Goal: Find specific page/section: Find specific page/section

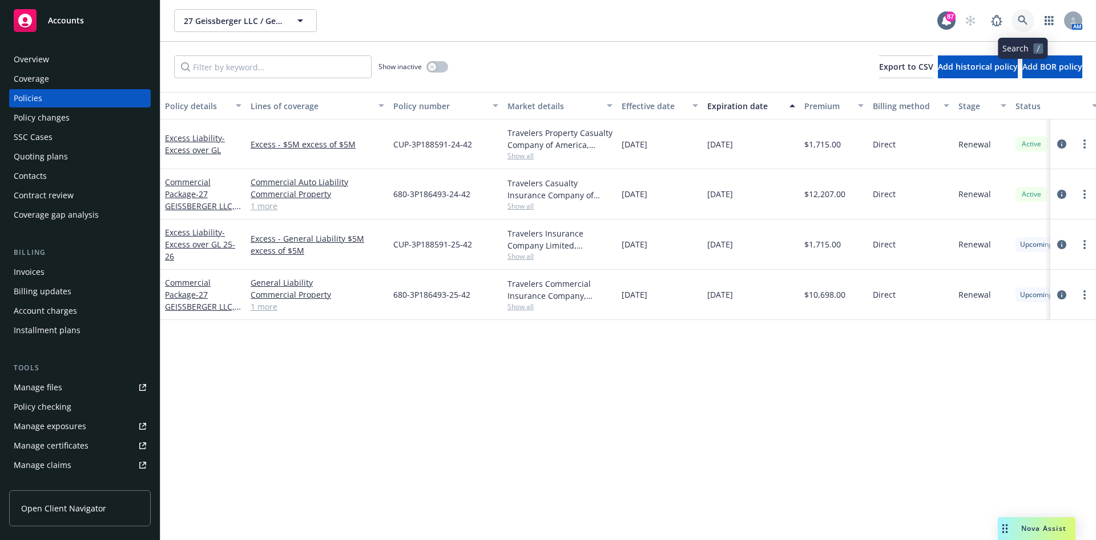
click at [1028, 18] on link at bounding box center [1023, 20] width 23 height 23
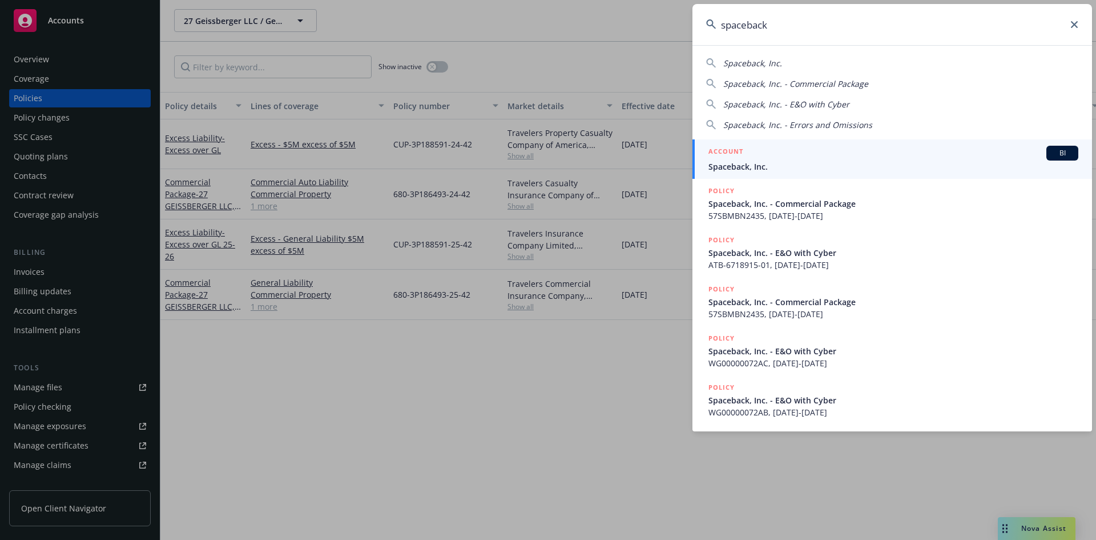
type input "spaceback"
click at [731, 151] on h5 "ACCOUNT" at bounding box center [726, 153] width 35 height 14
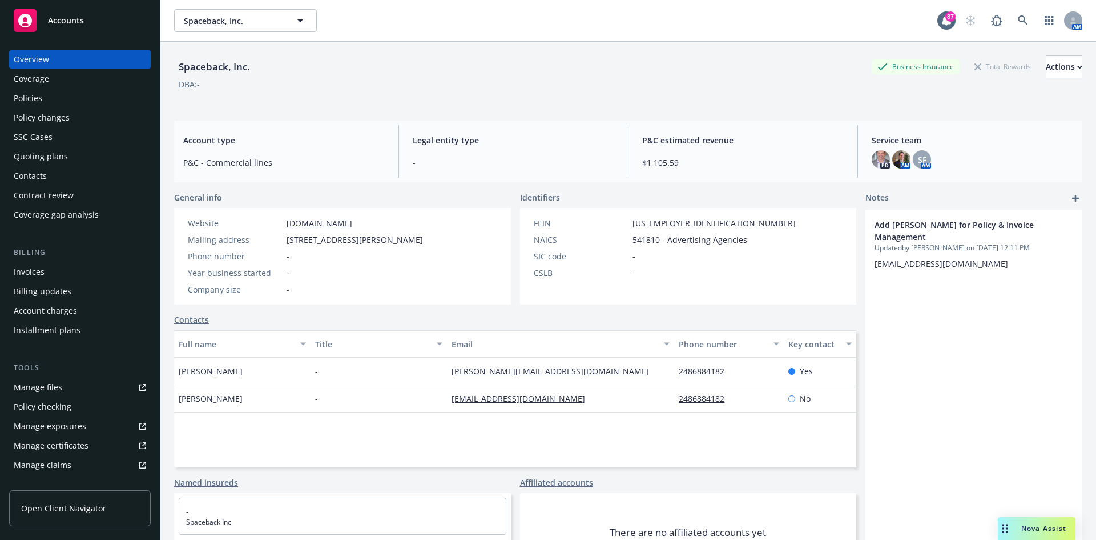
click at [63, 99] on div "Policies" at bounding box center [80, 98] width 132 height 18
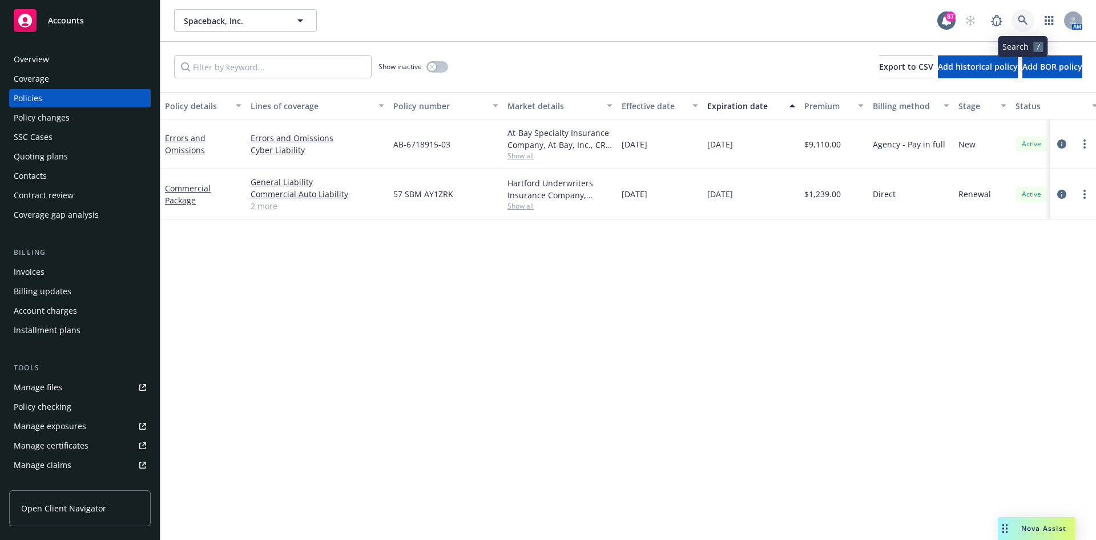
click at [1024, 16] on icon at bounding box center [1023, 20] width 10 height 10
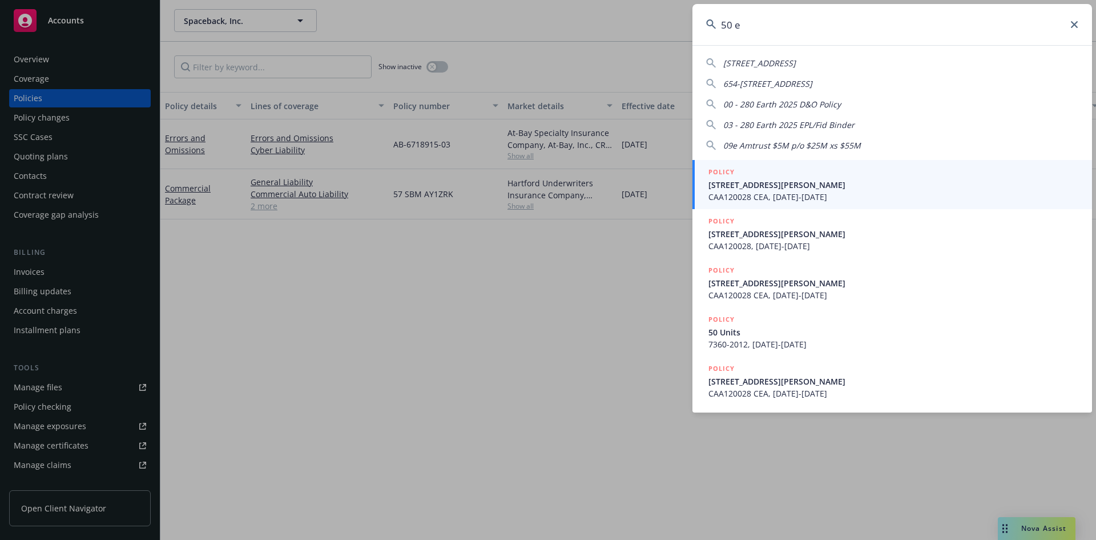
drag, startPoint x: 799, startPoint y: 27, endPoint x: 671, endPoint y: 17, distance: 128.3
click at [671, 17] on div "50 e [STREET_ADDRESS]-2559 654-[STREET_ADDRESS] 00 - 280 Earth 2025 D&O Policy …" at bounding box center [548, 270] width 1096 height 540
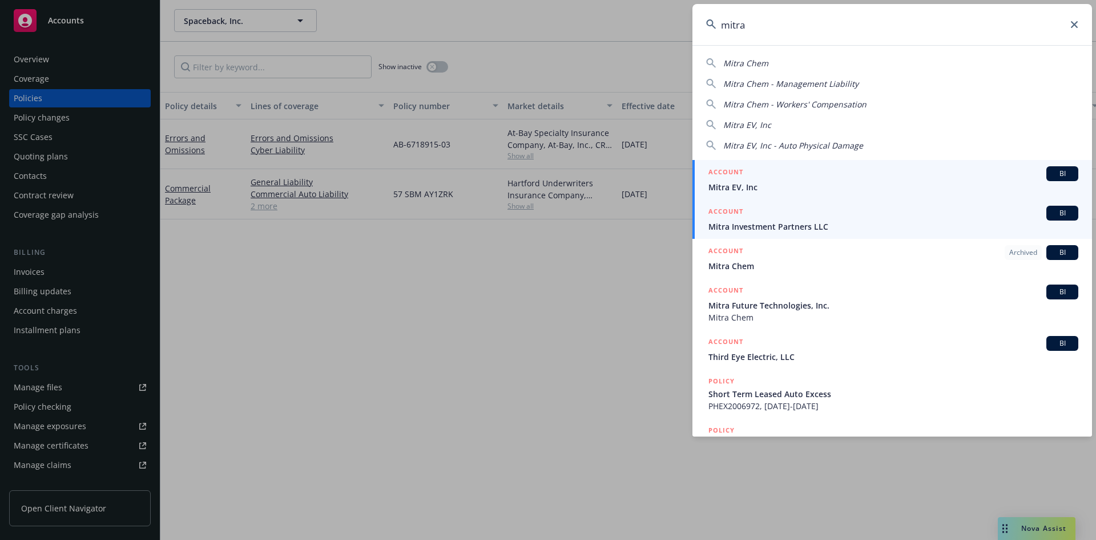
type input "mitra"
click at [749, 215] on div "ACCOUNT BI" at bounding box center [894, 213] width 370 height 15
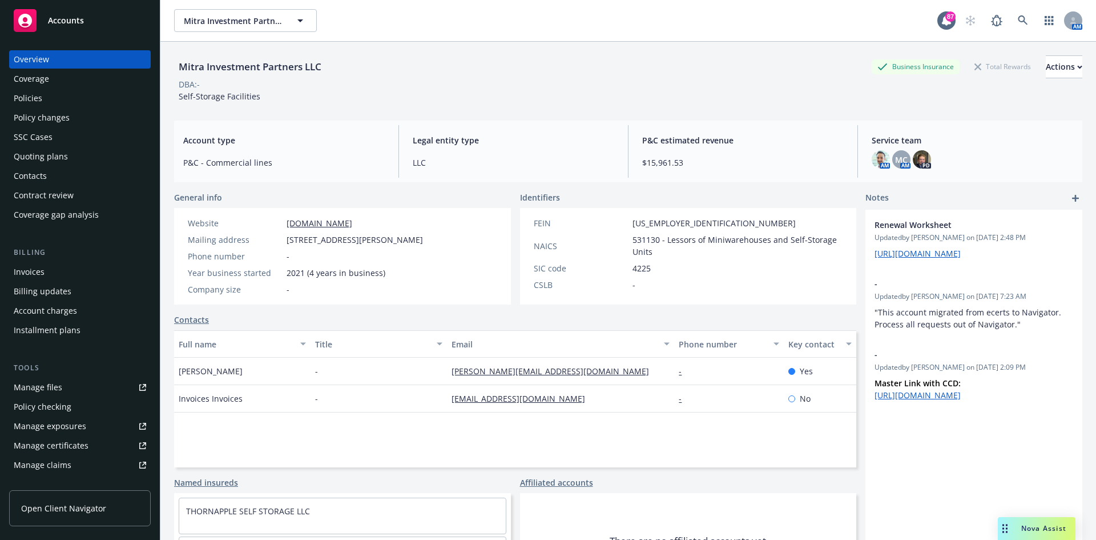
click at [95, 101] on div "Policies" at bounding box center [80, 98] width 132 height 18
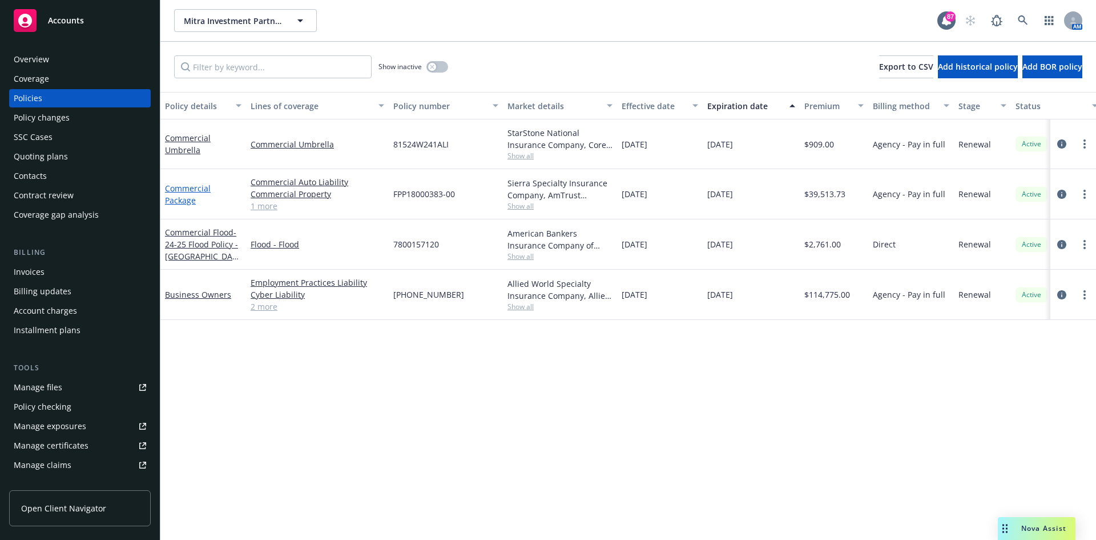
click at [186, 183] on link "Commercial Package" at bounding box center [188, 194] width 46 height 23
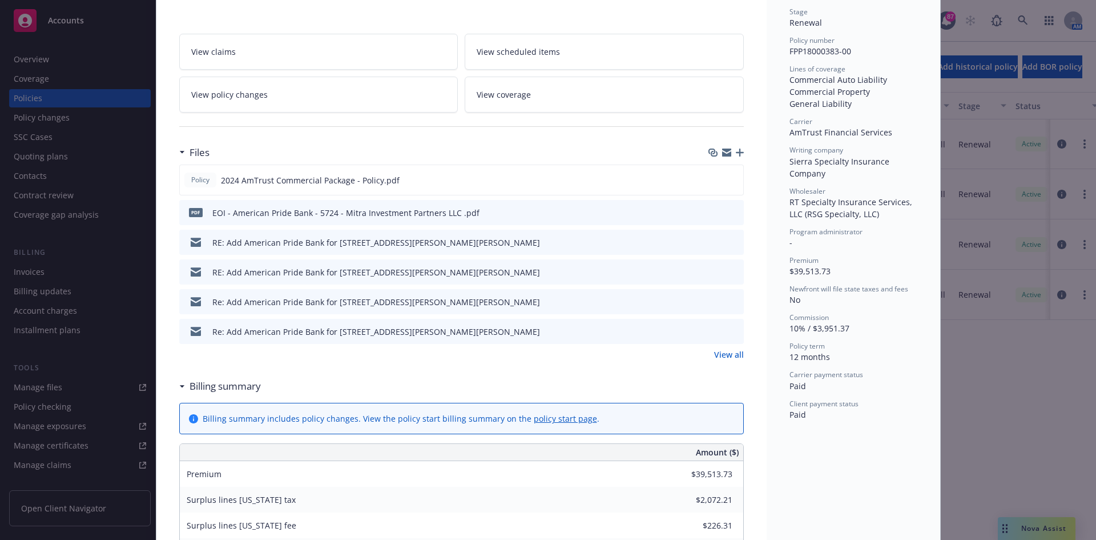
scroll to position [286, 0]
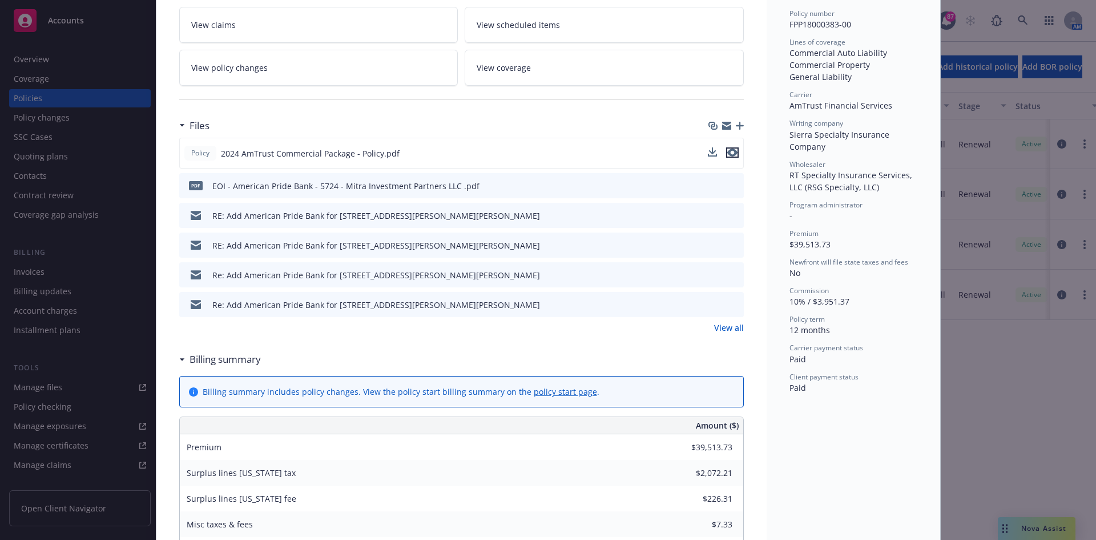
click at [729, 148] on icon "preview file" at bounding box center [732, 152] width 10 height 8
